Goal: Complete application form: Complete application form

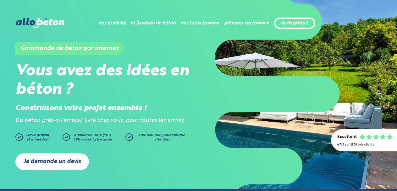
click at [56, 159] on link "Je demande un devis" at bounding box center [52, 162] width 74 height 17
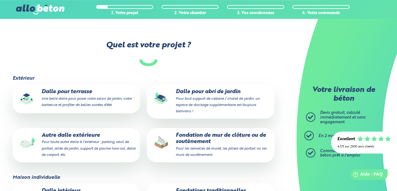
click at [66, 144] on small "Pour toute autre dalle à l'extérieur : parking, seuil de portail, allée de jard…" at bounding box center [88, 148] width 94 height 16
click at [0, 0] on input "Autre dalle extérieure Pour toute autre dalle à l'extérieur : parking, seuil de…" at bounding box center [0, 0] width 0 height 0
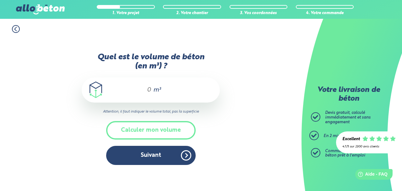
click at [150, 90] on input "Quel est le volume de béton (en m³) ?" at bounding box center [146, 90] width 11 height 8
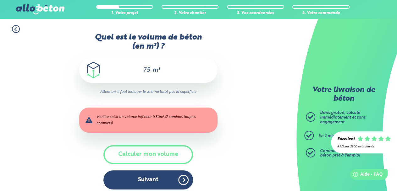
scroll to position [4, 0]
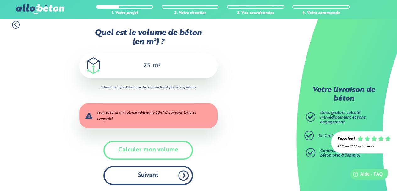
click at [170, 176] on button "Suivant" at bounding box center [148, 175] width 90 height 19
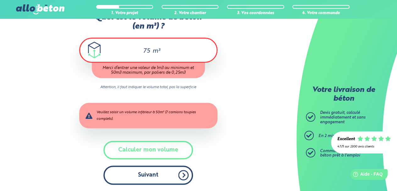
type input "7"
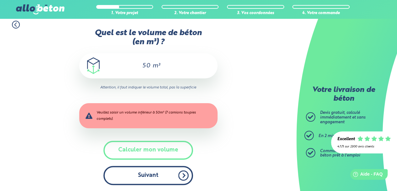
click at [162, 173] on button "Suivant" at bounding box center [148, 175] width 90 height 19
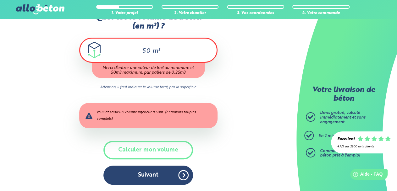
type input "5"
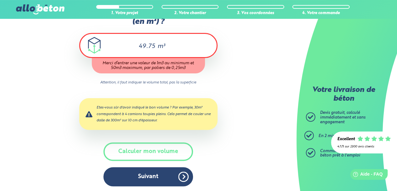
scroll to position [26, 0]
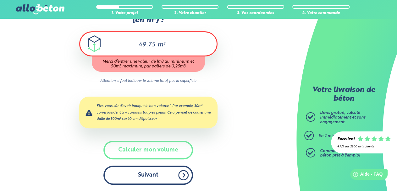
type input "49.75"
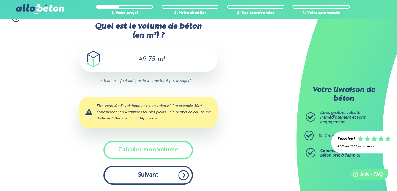
scroll to position [11, 0]
click at [148, 173] on button "Suivant" at bounding box center [148, 175] width 90 height 19
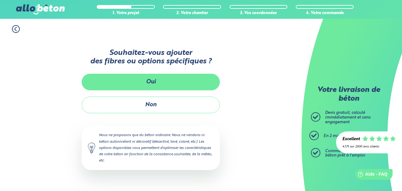
click at [158, 85] on button "Oui" at bounding box center [151, 82] width 138 height 17
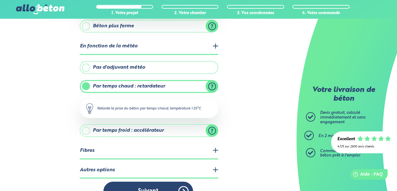
scroll to position [143, 0]
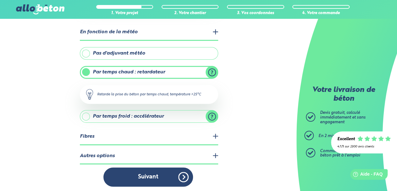
click at [87, 52] on label "Pas d'adjuvant météo" at bounding box center [149, 53] width 138 height 13
click at [0, 0] on input "Pas d'adjuvant météo" at bounding box center [0, 0] width 0 height 0
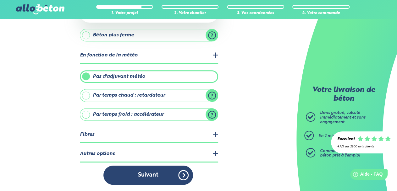
scroll to position [118, 0]
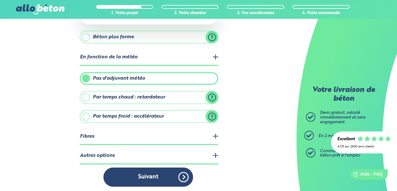
click at [218, 136] on div "1. Votre projet 2. Votre chantier 3. Vos coordonnées 4. Votre commande Quelles …" at bounding box center [148, 47] width 296 height 292
click at [214, 135] on legend "Fibres" at bounding box center [149, 137] width 138 height 16
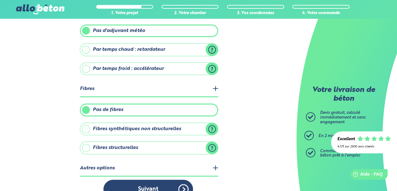
scroll to position [177, 0]
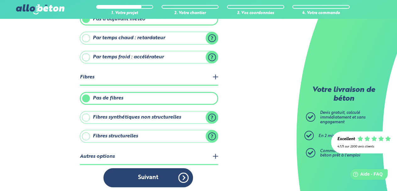
click at [83, 132] on label "Fibres structurelles" at bounding box center [149, 136] width 138 height 13
click at [0, 0] on input "Fibres structurelles" at bounding box center [0, 0] width 0 height 0
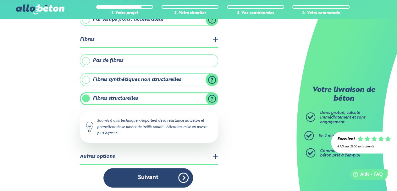
scroll to position [215, 0]
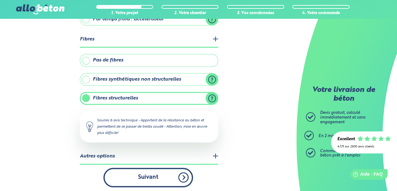
click at [177, 175] on button "Suivant" at bounding box center [148, 177] width 90 height 19
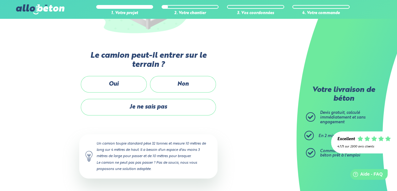
scroll to position [140, 0]
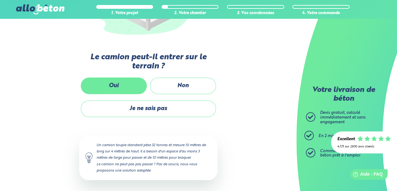
click at [119, 88] on label "Oui" at bounding box center [114, 86] width 66 height 17
click at [0, 0] on input "Oui" at bounding box center [0, 0] width 0 height 0
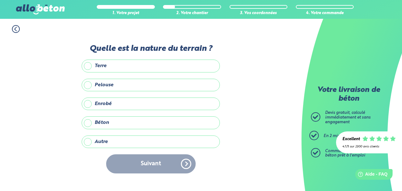
click at [91, 123] on label "Béton" at bounding box center [151, 123] width 138 height 13
click at [0, 0] on input "Béton" at bounding box center [0, 0] width 0 height 0
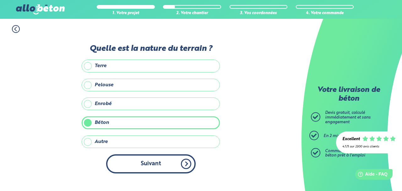
click at [175, 161] on button "Suivant" at bounding box center [151, 164] width 90 height 19
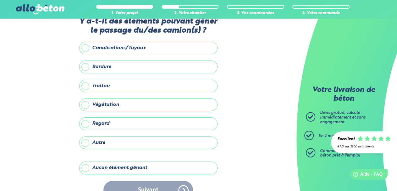
scroll to position [30, 0]
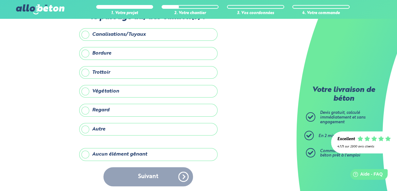
click at [84, 154] on label "Aucun élément gênant" at bounding box center [148, 154] width 138 height 13
click at [0, 0] on input "Aucun élément gênant" at bounding box center [0, 0] width 0 height 0
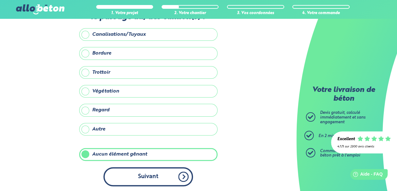
click at [162, 178] on button "Suivant" at bounding box center [148, 176] width 90 height 19
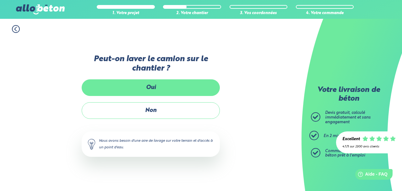
click at [154, 87] on label "Oui" at bounding box center [151, 87] width 138 height 17
click at [0, 0] on input "Oui" at bounding box center [0, 0] width 0 height 0
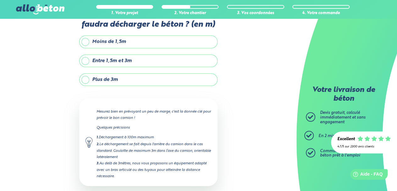
scroll to position [24, 0]
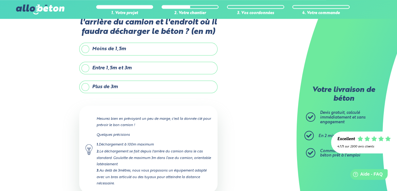
click at [86, 70] on label "Entre 1,5m et 3m" at bounding box center [148, 68] width 138 height 13
click at [0, 0] on input "Entre 1,5m et 3m" at bounding box center [0, 0] width 0 height 0
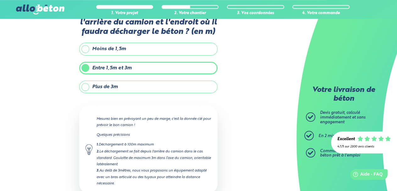
scroll to position [63, 0]
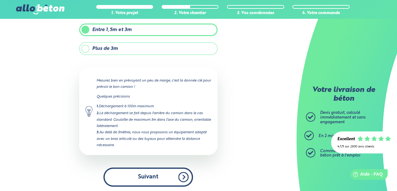
click at [182, 176] on button "Suivant" at bounding box center [148, 177] width 90 height 19
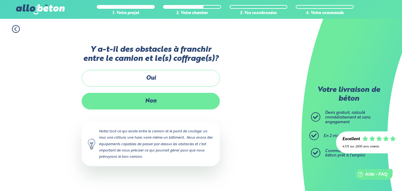
click at [156, 103] on label "Non" at bounding box center [151, 101] width 138 height 17
click at [0, 0] on input "Non" at bounding box center [0, 0] width 0 height 0
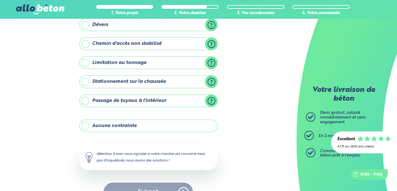
scroll to position [83, 0]
click at [86, 126] on label "Aucune contrainte" at bounding box center [148, 125] width 138 height 13
click at [0, 0] on input "Aucune contrainte" at bounding box center [0, 0] width 0 height 0
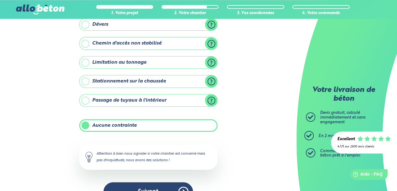
scroll to position [98, 0]
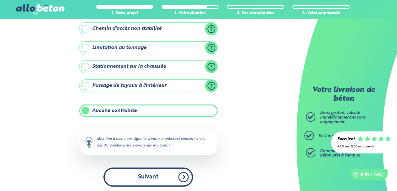
click at [165, 176] on button "Suivant" at bounding box center [148, 177] width 90 height 19
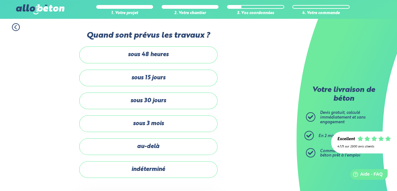
scroll to position [3, 0]
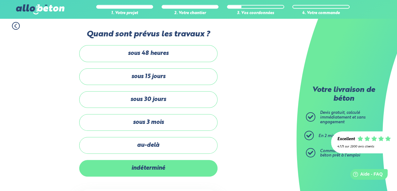
click at [154, 166] on label "indéterminé" at bounding box center [148, 168] width 138 height 17
click at [0, 0] on input "indéterminé" at bounding box center [0, 0] width 0 height 0
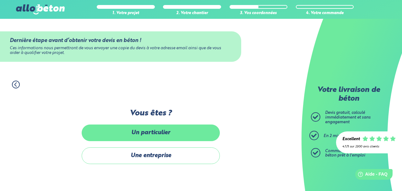
click at [163, 136] on label "Un particulier" at bounding box center [151, 133] width 138 height 17
click at [0, 0] on input "Un particulier" at bounding box center [0, 0] width 0 height 0
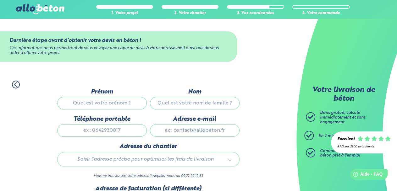
click at [114, 105] on input "Prénom" at bounding box center [102, 103] width 90 height 13
type input "Julien"
click at [190, 105] on input "Nom" at bounding box center [195, 103] width 90 height 13
type input "Turbelin"
click at [119, 137] on input "Téléphone portable" at bounding box center [102, 130] width 90 height 13
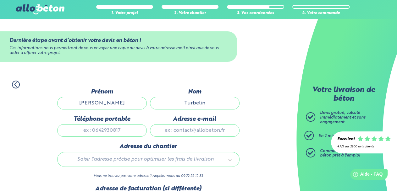
click at [183, 134] on input "Adresse e-mail" at bounding box center [195, 130] width 90 height 13
click at [119, 133] on input "Téléphone portable" at bounding box center [102, 130] width 90 height 13
type input "0663029075"
click at [193, 137] on input "Adresse e-mail" at bounding box center [195, 130] width 90 height 13
type input "t"
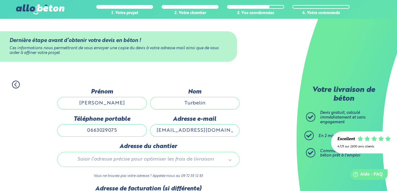
scroll to position [0, 2]
type input "naturrespect.saulzoir@gmail.com"
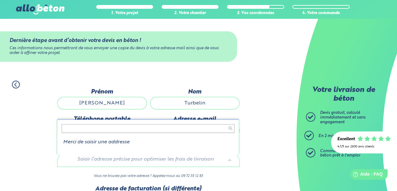
click at [149, 160] on body "09 72 55 12 83 Conseils et Appel Gratuits nos produits le béton prêt à l'emploi…" at bounding box center [198, 129] width 397 height 259
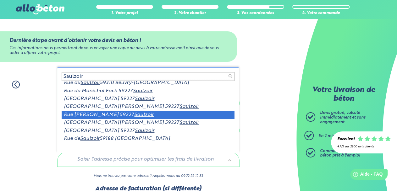
scroll to position [4, 0]
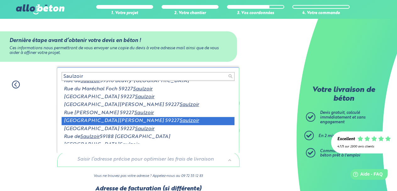
type input "Saulzoir"
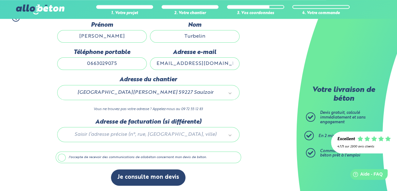
scroll to position [69, 0]
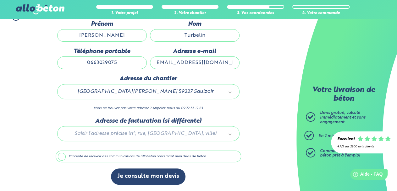
click at [59, 155] on label "J'accepte de recevoir des communications de allobéton concernant mon devis de b…" at bounding box center [148, 157] width 185 height 12
click at [0, 0] on input "J'accepte de recevoir des communications de allobéton concernant mon devis de b…" at bounding box center [0, 0] width 0 height 0
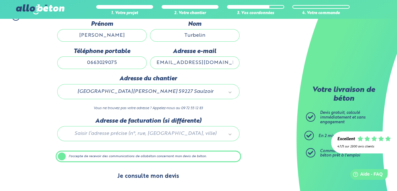
click at [151, 177] on button "Je consulte mon devis" at bounding box center [148, 177] width 74 height 16
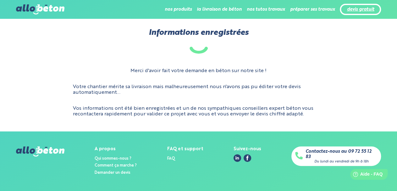
click at [359, 8] on link "devis gratuit" at bounding box center [359, 9] width 27 height 5
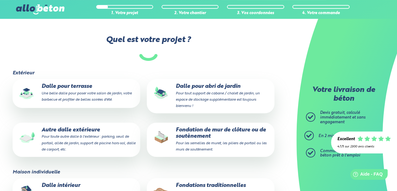
click at [85, 139] on small "Pour toute autre dalle à l'extérieur : parking, seuil de portail, allée de jard…" at bounding box center [88, 143] width 94 height 16
click at [0, 0] on input "Autre dalle extérieure Pour toute autre dalle à l'extérieur : parking, seuil de…" at bounding box center [0, 0] width 0 height 0
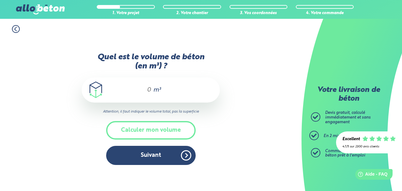
click at [153, 90] on div "m³" at bounding box center [151, 90] width 138 height 25
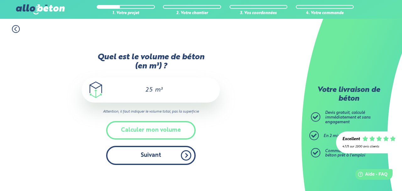
type input "25"
click at [153, 156] on button "Suivant" at bounding box center [151, 155] width 90 height 19
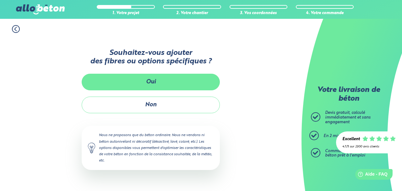
click at [161, 79] on button "Oui" at bounding box center [151, 82] width 138 height 17
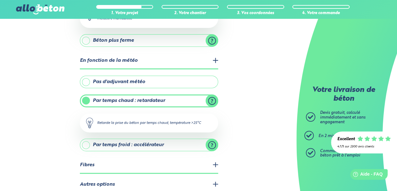
scroll to position [115, 0]
click at [87, 100] on label "Par temps chaud : retardateur" at bounding box center [149, 100] width 138 height 13
click at [0, 0] on input "Par temps chaud : retardateur" at bounding box center [0, 0] width 0 height 0
click at [85, 81] on label "Pas d'adjuvant météo" at bounding box center [149, 81] width 138 height 13
click at [0, 0] on input "Pas d'adjuvant météo" at bounding box center [0, 0] width 0 height 0
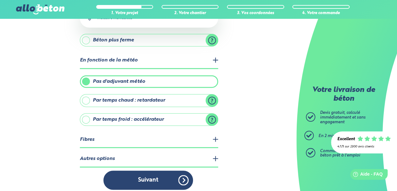
scroll to position [118, 0]
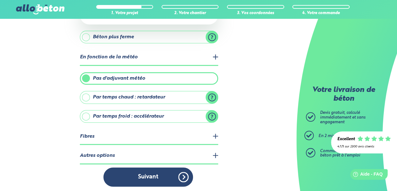
click at [134, 135] on legend "Fibres" at bounding box center [149, 137] width 138 height 16
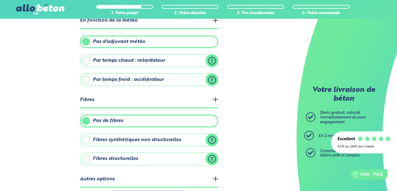
scroll to position [156, 0]
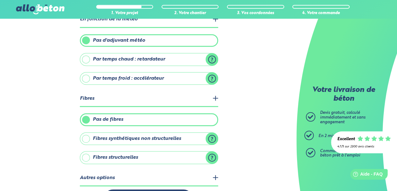
click at [91, 155] on label "Fibres structurelles" at bounding box center [149, 157] width 138 height 13
click at [0, 0] on input "Fibres structurelles" at bounding box center [0, 0] width 0 height 0
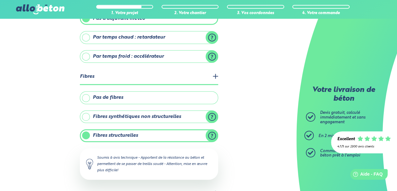
scroll to position [215, 0]
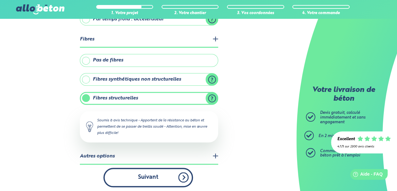
click at [156, 173] on button "Suivant" at bounding box center [148, 177] width 90 height 19
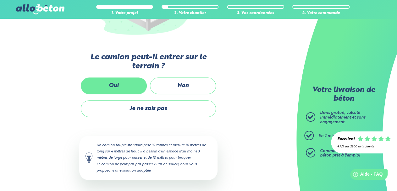
click at [131, 84] on label "Oui" at bounding box center [114, 86] width 66 height 17
click at [0, 0] on input "Oui" at bounding box center [0, 0] width 0 height 0
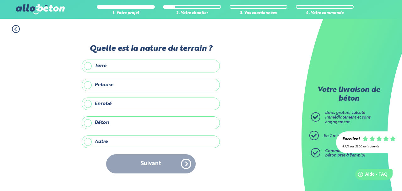
click at [109, 120] on label "Béton" at bounding box center [151, 123] width 138 height 13
click at [0, 0] on input "Béton" at bounding box center [0, 0] width 0 height 0
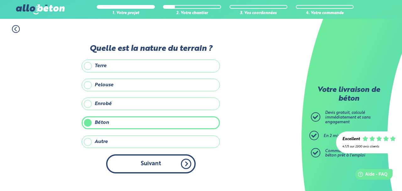
click at [145, 164] on button "Suivant" at bounding box center [151, 164] width 90 height 19
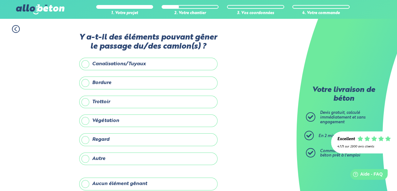
scroll to position [30, 0]
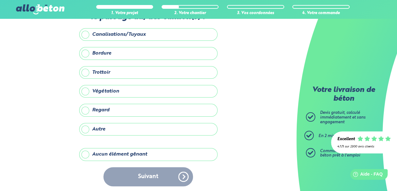
click at [134, 153] on label "Aucun élément gênant" at bounding box center [148, 154] width 138 height 13
click at [0, 0] on input "Aucun élément gênant" at bounding box center [0, 0] width 0 height 0
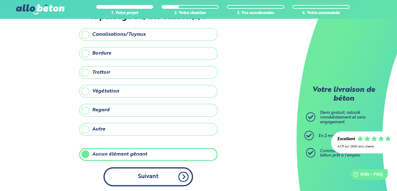
click at [148, 174] on button "Suivant" at bounding box center [148, 176] width 90 height 19
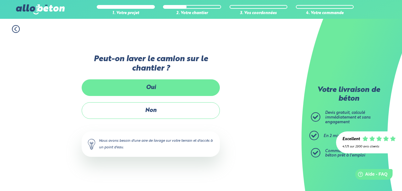
click at [157, 86] on label "Oui" at bounding box center [151, 87] width 138 height 17
click at [0, 0] on input "Oui" at bounding box center [0, 0] width 0 height 0
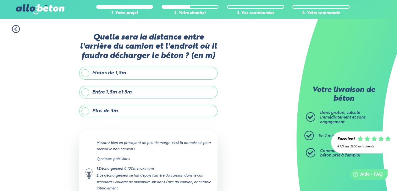
click at [86, 92] on label "Entre 1,5m et 3m" at bounding box center [148, 92] width 138 height 13
click at [0, 0] on input "Entre 1,5m et 3m" at bounding box center [0, 0] width 0 height 0
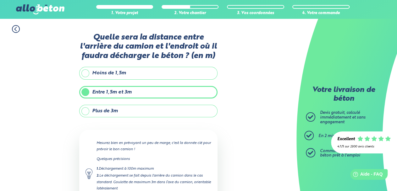
scroll to position [63, 0]
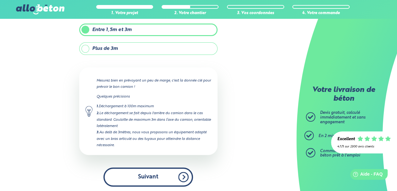
click at [150, 173] on button "Suivant" at bounding box center [148, 177] width 90 height 19
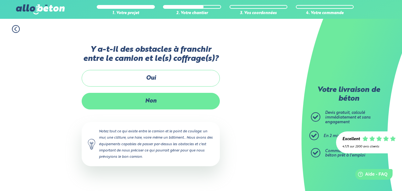
click at [160, 106] on label "Non" at bounding box center [151, 101] width 138 height 17
click at [0, 0] on input "Non" at bounding box center [0, 0] width 0 height 0
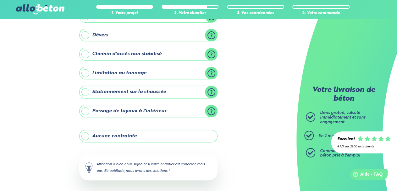
scroll to position [98, 0]
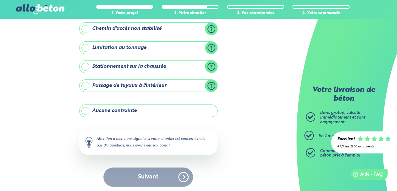
click at [121, 110] on label "Aucune contrainte" at bounding box center [148, 111] width 138 height 13
click at [0, 0] on input "Aucune contrainte" at bounding box center [0, 0] width 0 height 0
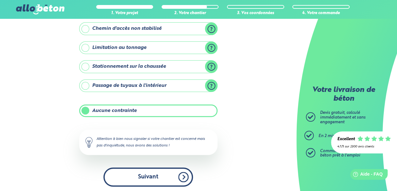
click at [145, 174] on button "Suivant" at bounding box center [148, 177] width 90 height 19
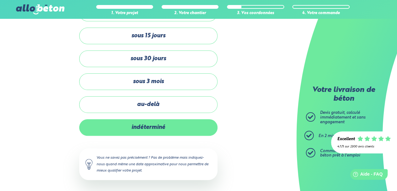
click at [154, 126] on label "indéterminé" at bounding box center [148, 127] width 138 height 17
click at [0, 0] on input "indéterminé" at bounding box center [0, 0] width 0 height 0
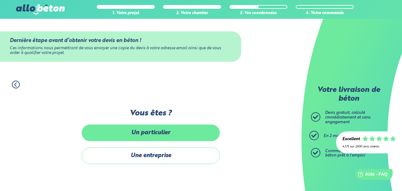
click at [154, 134] on label "Un particulier" at bounding box center [151, 133] width 138 height 17
click at [0, 0] on input "Un particulier" at bounding box center [0, 0] width 0 height 0
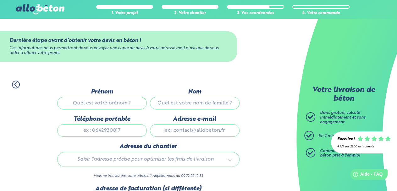
click at [110, 104] on input "Prénom" at bounding box center [102, 103] width 90 height 13
type input "Julien"
click at [191, 104] on input "Nom" at bounding box center [195, 103] width 90 height 13
type input "Turbelin"
click at [96, 136] on input "Téléphone portable" at bounding box center [102, 130] width 90 height 13
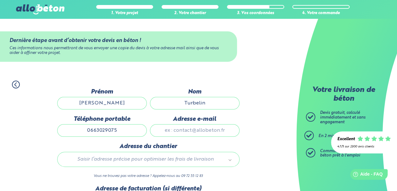
type input "0663029075"
click at [189, 132] on input "Adresse e-mail" at bounding box center [195, 130] width 90 height 13
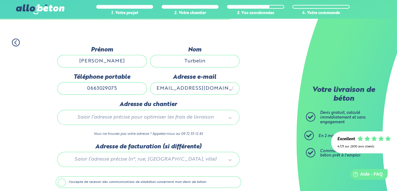
scroll to position [43, 0]
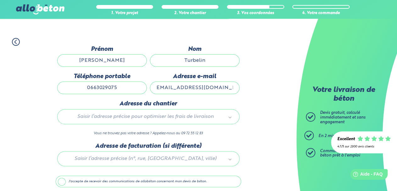
type input "naturrespect.saulzoir@gmail.com"
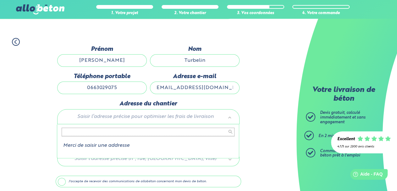
click at [145, 116] on body "09 72 55 12 83 Conseils et Appel Gratuits nos produits le béton prêt à l'emploi…" at bounding box center [198, 86] width 397 height 259
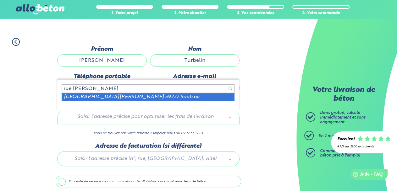
type input "rue jean mermoz saulzoir"
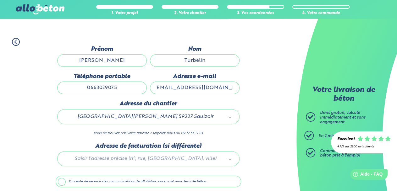
scroll to position [69, 0]
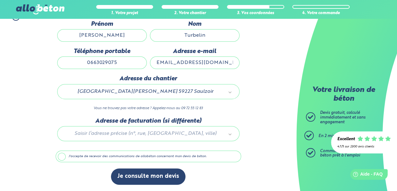
click at [86, 158] on label "J'accepte de recevoir des communications de allobéton concernant mon devis de b…" at bounding box center [148, 157] width 185 height 12
click at [0, 0] on input "J'accepte de recevoir des communications de allobéton concernant mon devis de b…" at bounding box center [0, 0] width 0 height 0
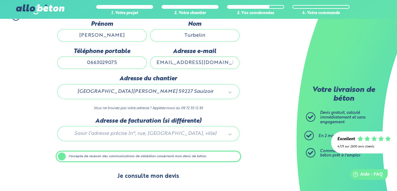
click at [139, 178] on button "Je consulte mon devis" at bounding box center [148, 177] width 74 height 16
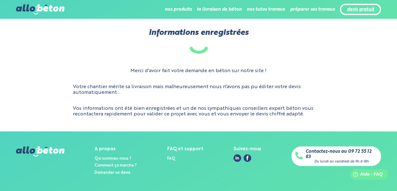
click at [357, 8] on link "devis gratuit" at bounding box center [359, 9] width 27 height 5
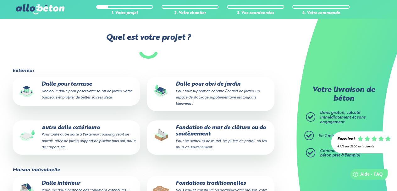
scroll to position [50, 0]
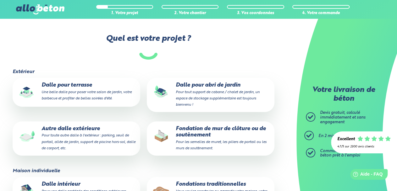
click at [79, 128] on p "Autre dalle extérieure Pour toute autre dalle à l'extérieur : parking, seuil de…" at bounding box center [76, 138] width 119 height 25
click at [0, 0] on input "Autre dalle extérieure Pour toute autre dalle à l'extérieur : parking, seuil de…" at bounding box center [0, 0] width 0 height 0
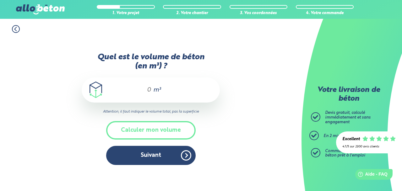
click at [151, 91] on input "Quel est le volume de béton (en m³) ?" at bounding box center [146, 90] width 11 height 8
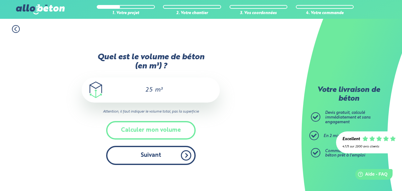
type input "25"
click at [160, 150] on button "Suivant" at bounding box center [151, 155] width 90 height 19
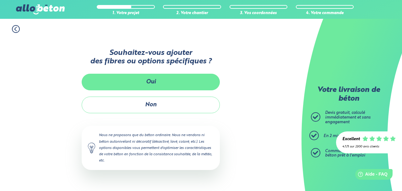
click at [161, 82] on button "Oui" at bounding box center [151, 82] width 138 height 17
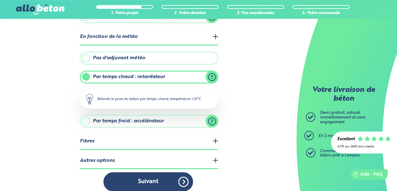
scroll to position [139, 0]
click at [86, 58] on label "Pas d'adjuvant météo" at bounding box center [149, 58] width 138 height 13
click at [0, 0] on input "Pas d'adjuvant météo" at bounding box center [0, 0] width 0 height 0
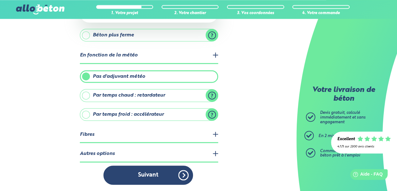
scroll to position [118, 0]
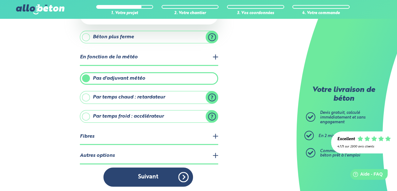
click at [118, 133] on legend "Fibres" at bounding box center [149, 137] width 138 height 16
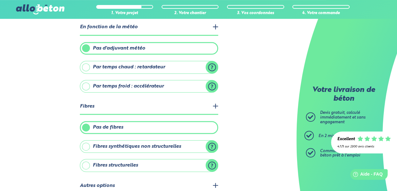
scroll to position [148, 0]
click at [102, 164] on label "Fibres structurelles" at bounding box center [149, 165] width 138 height 13
click at [0, 0] on input "Fibres structurelles" at bounding box center [0, 0] width 0 height 0
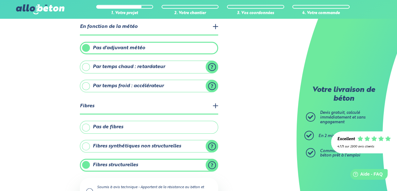
scroll to position [215, 0]
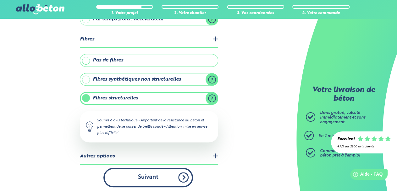
click at [132, 179] on button "Suivant" at bounding box center [148, 177] width 90 height 19
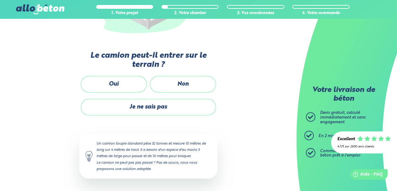
scroll to position [140, 0]
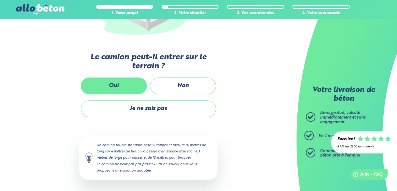
click at [137, 82] on label "Oui" at bounding box center [114, 86] width 66 height 17
click at [0, 0] on input "Oui" at bounding box center [0, 0] width 0 height 0
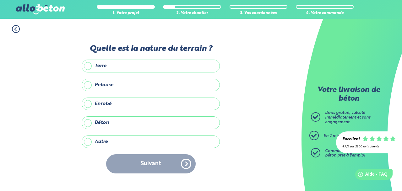
click at [104, 139] on label "Autre" at bounding box center [151, 142] width 138 height 13
click at [0, 0] on input "Autre" at bounding box center [0, 0] width 0 height 0
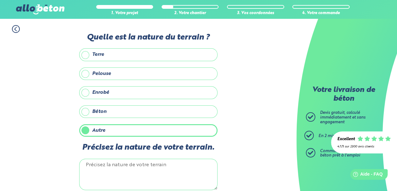
click at [110, 106] on label "Béton" at bounding box center [148, 112] width 138 height 13
click at [0, 0] on input "Béton" at bounding box center [0, 0] width 0 height 0
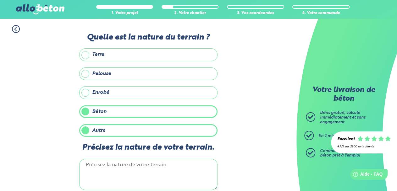
click at [85, 129] on label "Autre" at bounding box center [148, 130] width 138 height 13
click at [0, 0] on input "Autre" at bounding box center [0, 0] width 0 height 0
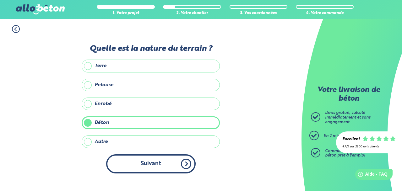
click at [147, 158] on button "Suivant" at bounding box center [151, 164] width 90 height 19
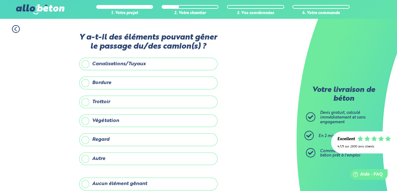
scroll to position [30, 0]
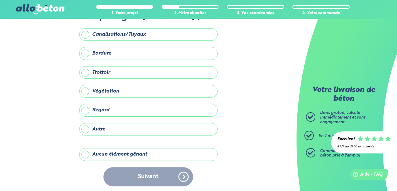
click at [130, 150] on label "Aucun élément gênant" at bounding box center [148, 154] width 138 height 13
click at [0, 0] on input "Aucun élément gênant" at bounding box center [0, 0] width 0 height 0
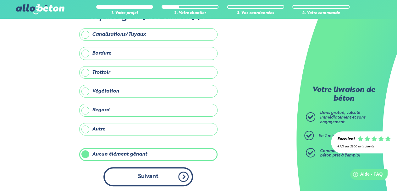
click at [143, 171] on button "Suivant" at bounding box center [148, 176] width 90 height 19
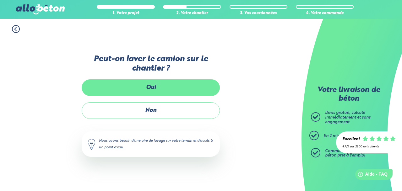
click at [153, 87] on label "Oui" at bounding box center [151, 87] width 138 height 17
click at [0, 0] on input "Oui" at bounding box center [0, 0] width 0 height 0
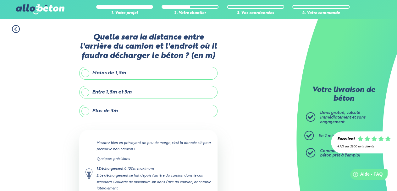
click at [93, 90] on label "Entre 1,5m et 3m" at bounding box center [148, 92] width 138 height 13
click at [0, 0] on input "Entre 1,5m et 3m" at bounding box center [0, 0] width 0 height 0
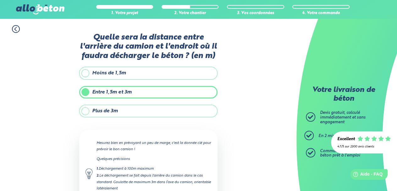
scroll to position [63, 0]
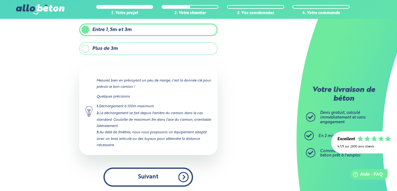
click at [152, 175] on button "Suivant" at bounding box center [148, 177] width 90 height 19
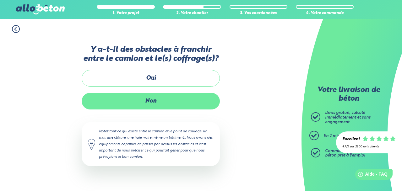
click at [158, 98] on label "Non" at bounding box center [151, 101] width 138 height 17
click at [0, 0] on input "Non" at bounding box center [0, 0] width 0 height 0
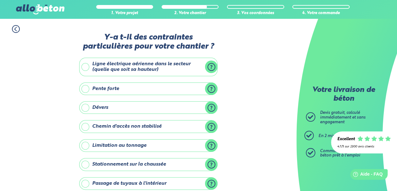
scroll to position [98, 0]
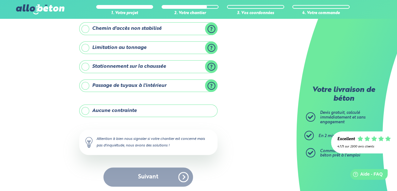
click at [90, 107] on label "Aucune contrainte" at bounding box center [148, 111] width 138 height 13
click at [0, 0] on input "Aucune contrainte" at bounding box center [0, 0] width 0 height 0
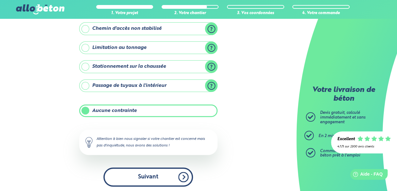
click at [143, 173] on button "Suivant" at bounding box center [148, 177] width 90 height 19
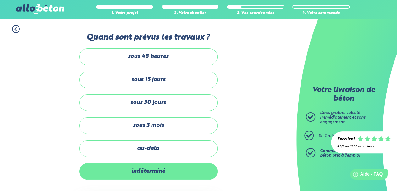
scroll to position [44, 0]
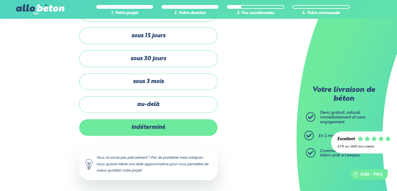
click at [147, 119] on label "indéterminé" at bounding box center [148, 127] width 138 height 17
click at [0, 0] on input "indéterminé" at bounding box center [0, 0] width 0 height 0
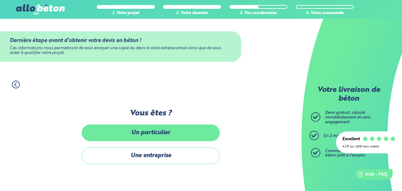
click at [143, 134] on label "Un particulier" at bounding box center [151, 133] width 138 height 17
click at [0, 0] on input "Un particulier" at bounding box center [0, 0] width 0 height 0
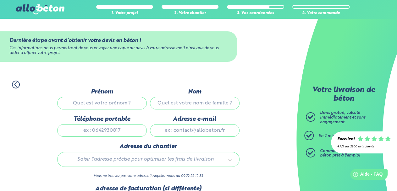
click at [106, 101] on input "Prénom" at bounding box center [102, 103] width 90 height 13
type input "T"
type input "Julien"
click at [179, 105] on input "Nom" at bounding box center [195, 103] width 90 height 13
type input "Turbelin"
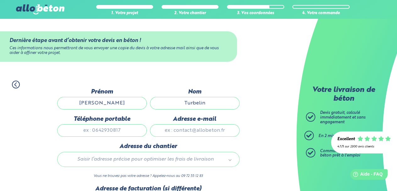
click at [108, 135] on input "Téléphone portable" at bounding box center [102, 130] width 90 height 13
type input "0663029075"
click at [194, 129] on input "Adresse e-mail" at bounding box center [195, 130] width 90 height 13
type input "tu.julien@gmail.com"
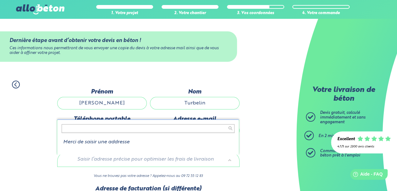
click at [134, 163] on body "09 72 55 12 83 Conseils et Appel Gratuits nos produits le béton prêt à l'emploi…" at bounding box center [198, 129] width 397 height 259
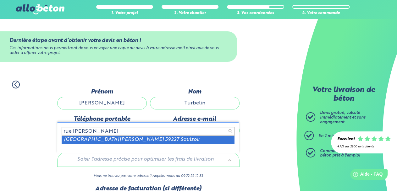
type input "rue jean mermoz saulzoir"
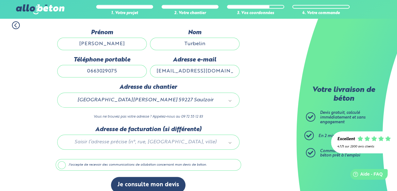
scroll to position [69, 0]
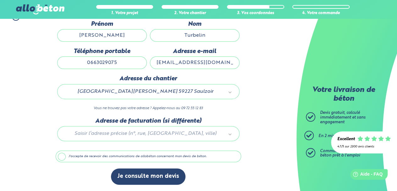
click at [66, 158] on label "J'accepte de recevoir des communications de allobéton concernant mon devis de b…" at bounding box center [148, 157] width 185 height 12
click at [0, 0] on input "J'accepte de recevoir des communications de allobéton concernant mon devis de b…" at bounding box center [0, 0] width 0 height 0
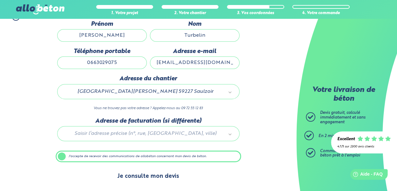
click at [144, 183] on button "Je consulte mon devis" at bounding box center [148, 177] width 74 height 16
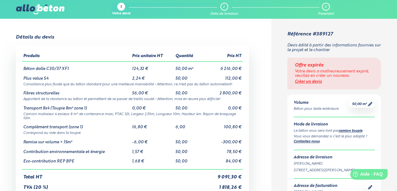
scroll to position [4, 0]
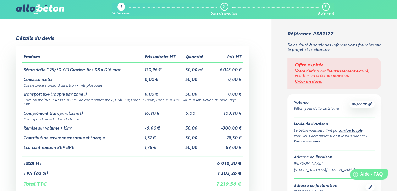
scroll to position [4, 0]
